Goal: Find specific page/section: Find specific page/section

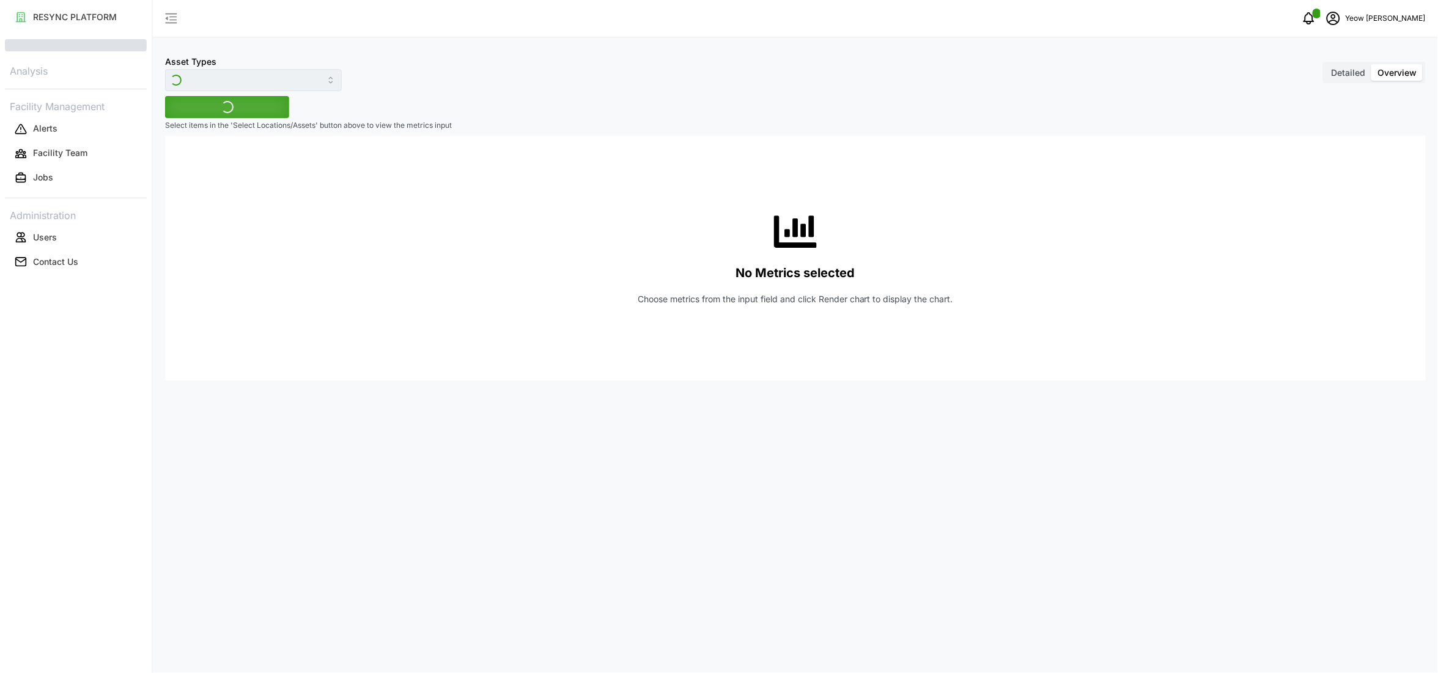
type input "Inverter"
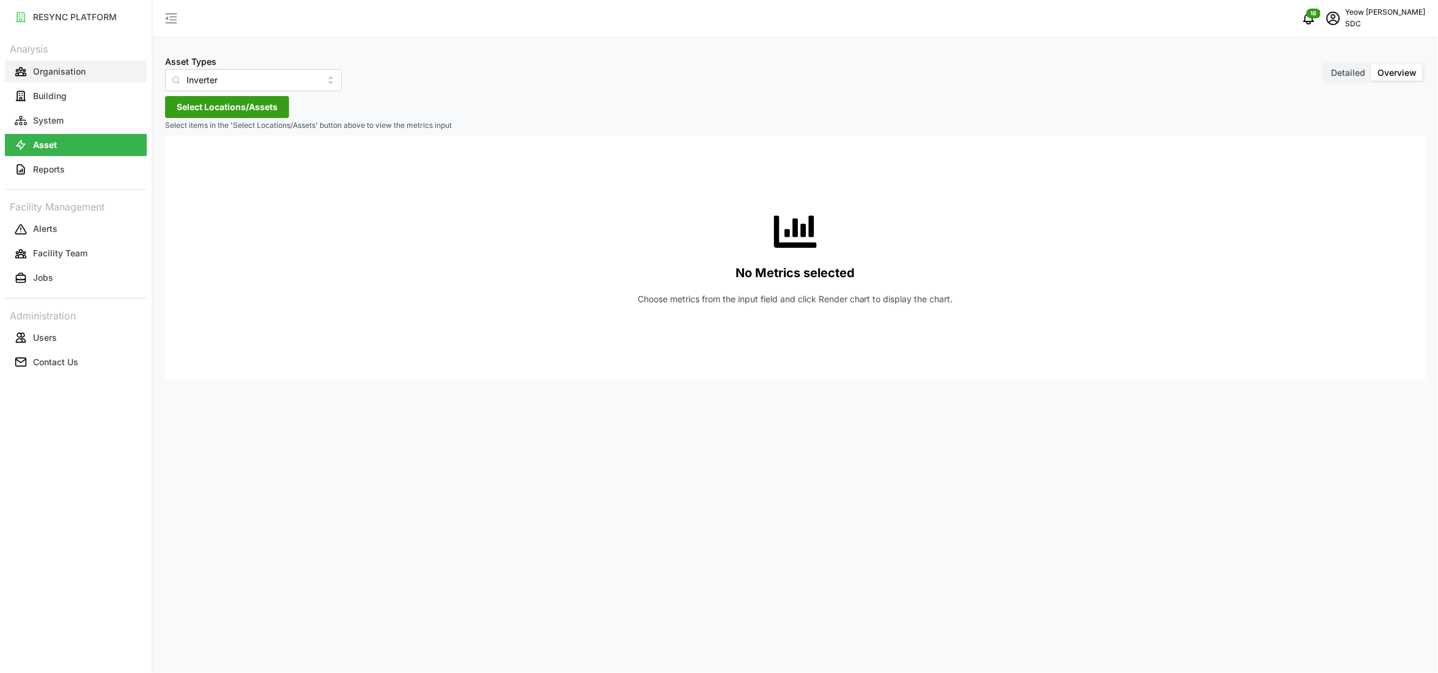
click at [54, 74] on p "Organisation" at bounding box center [59, 71] width 53 height 12
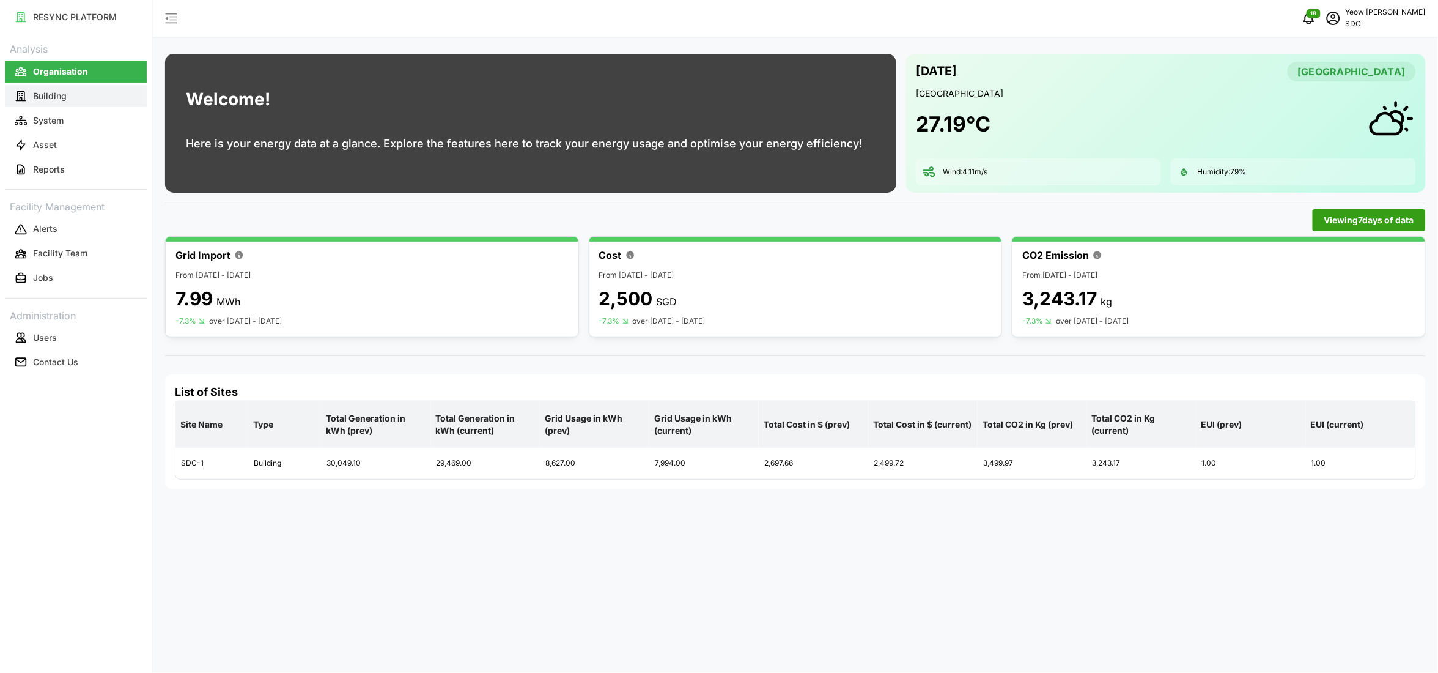
click at [36, 98] on p "Building" at bounding box center [50, 96] width 34 height 12
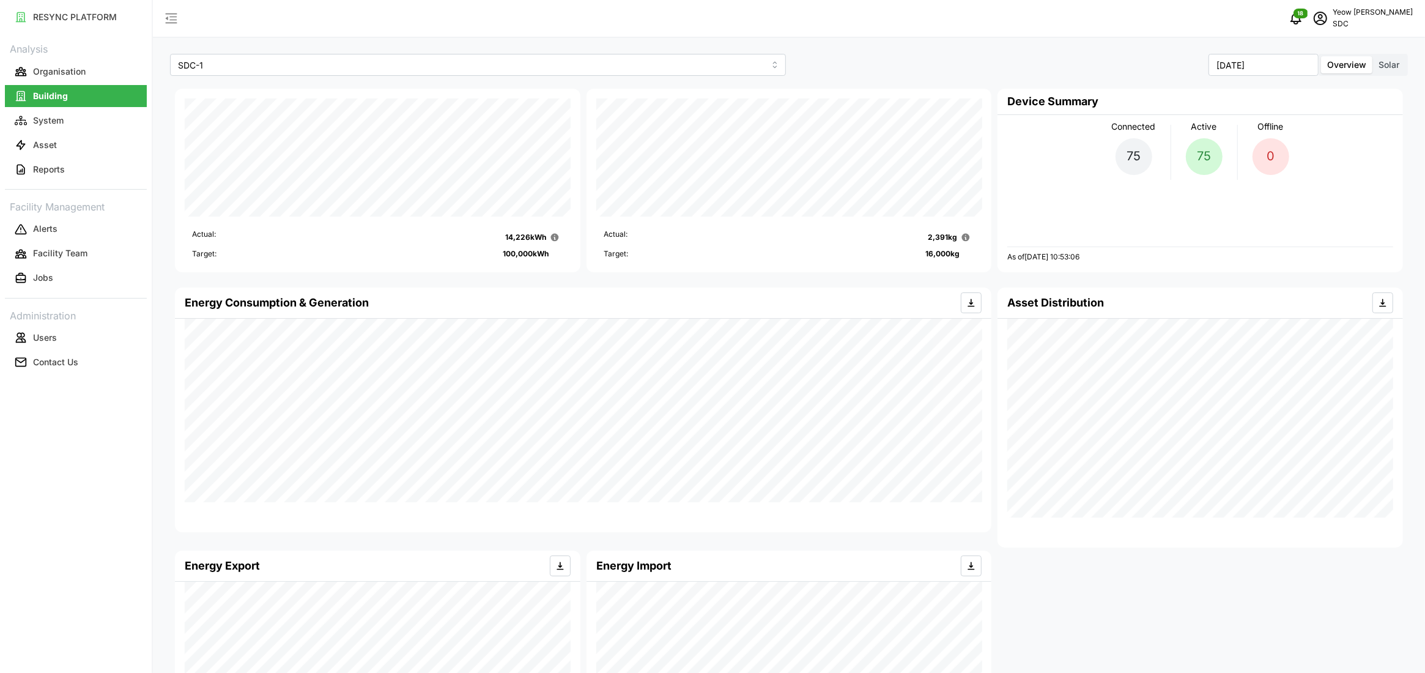
click at [1386, 70] on label "Solar" at bounding box center [1388, 64] width 33 height 17
click at [1372, 56] on input "Solar" at bounding box center [1372, 56] width 0 height 0
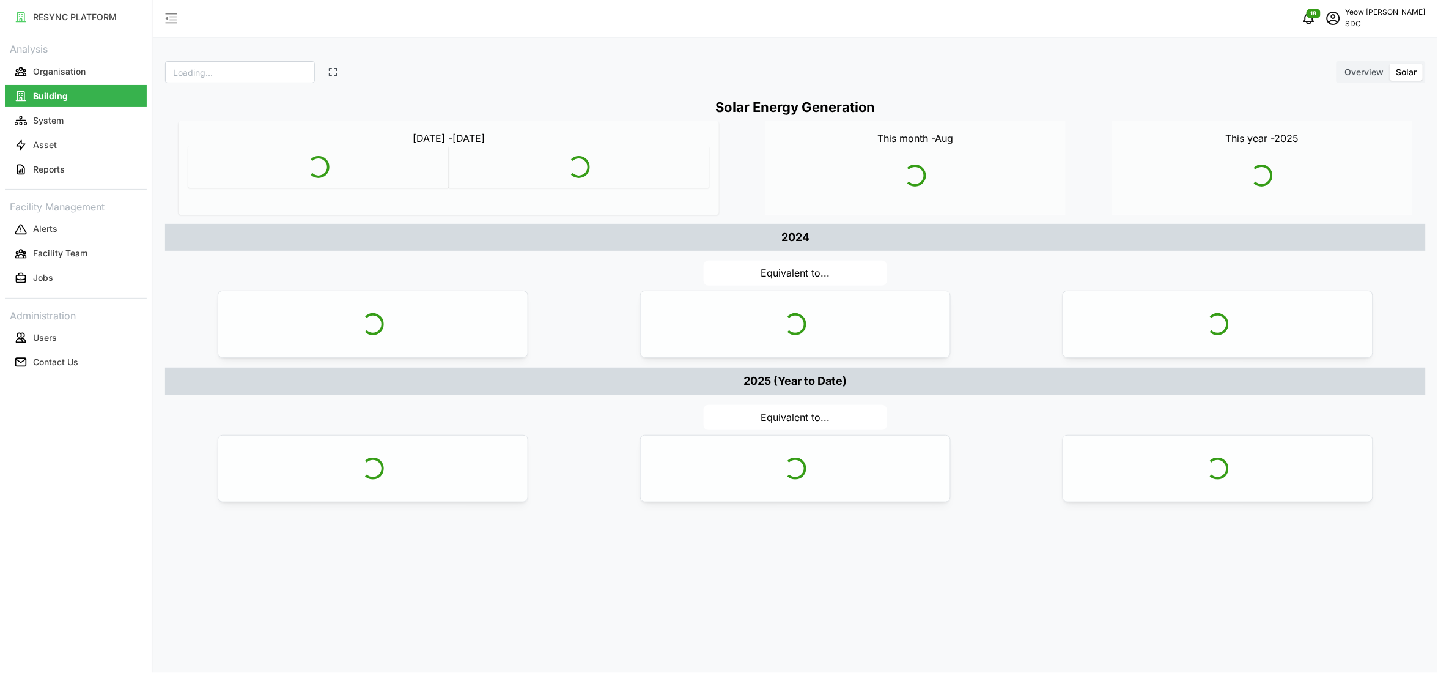
type input "SDC"
